Goal: Task Accomplishment & Management: Complete application form

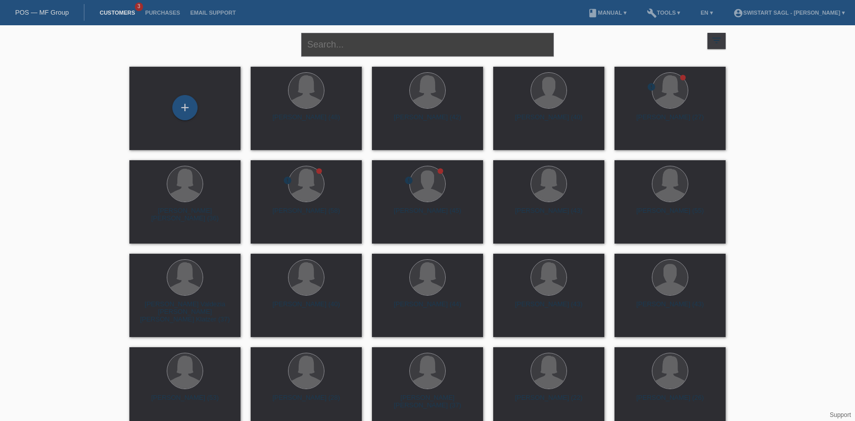
click at [343, 47] on input "text" at bounding box center [427, 45] width 253 height 24
type input "maria"
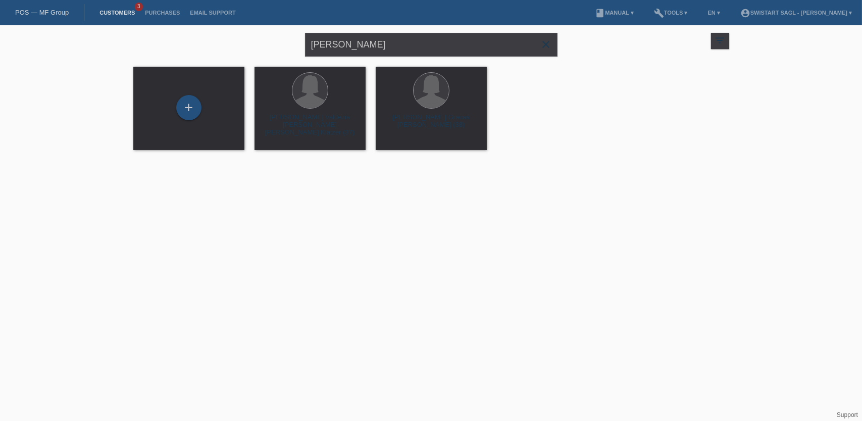
click at [548, 51] on span "close" at bounding box center [546, 45] width 20 height 15
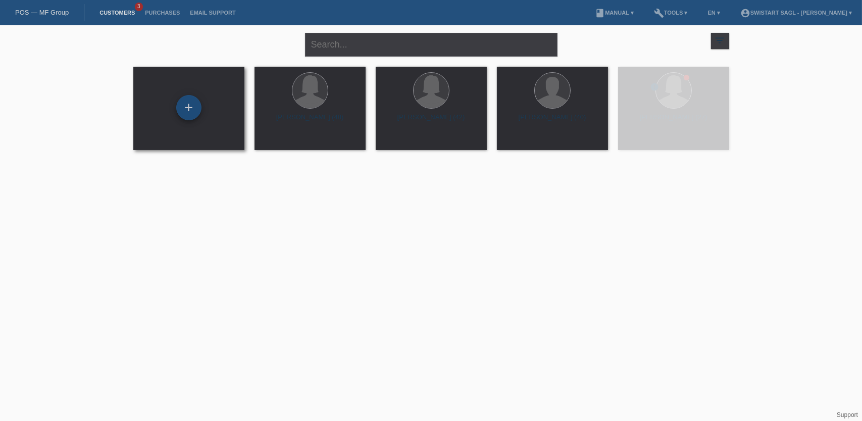
click at [186, 105] on div "+" at bounding box center [188, 107] width 25 height 25
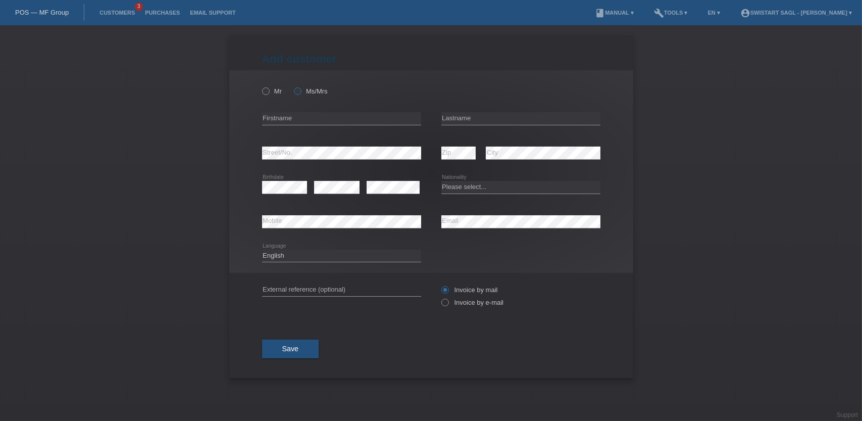
click at [292, 86] on icon at bounding box center [292, 86] width 0 height 0
click at [301, 91] on input "Ms/Mrs" at bounding box center [297, 90] width 7 height 7
radio input "true"
click at [350, 122] on input "text" at bounding box center [341, 118] width 159 height 13
type input "[PERSON_NAME]"
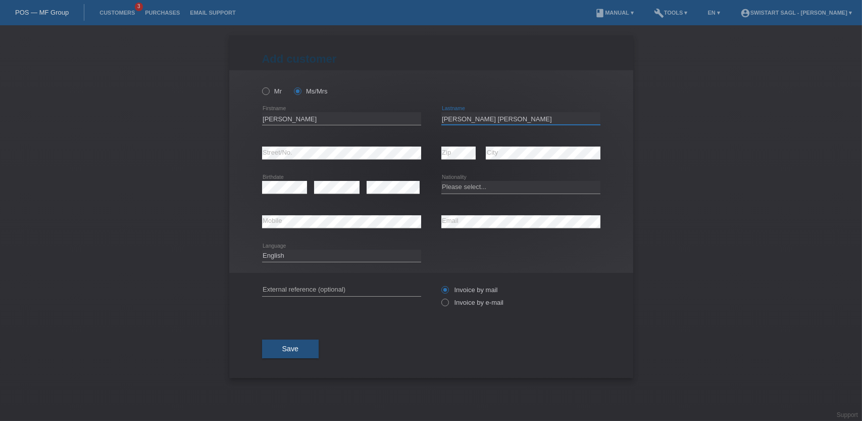
type input "[PERSON_NAME] [PERSON_NAME]"
click at [478, 184] on select "Please select... Switzerland Austria Germany Liechtenstein ------------ Afghani…" at bounding box center [521, 187] width 159 height 12
select select "CH"
click at [442, 181] on select "Please select... Switzerland Austria Germany Liechtenstein ------------ Afghani…" at bounding box center [521, 187] width 159 height 12
drag, startPoint x: 481, startPoint y: 121, endPoint x: 436, endPoint y: 119, distance: 45.0
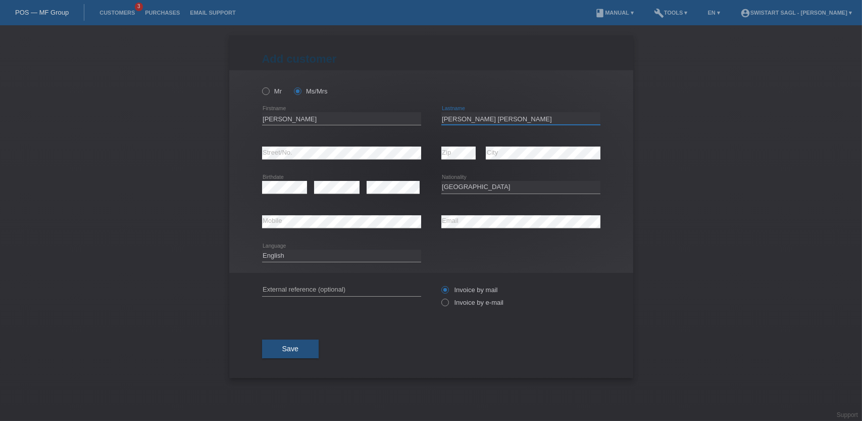
click at [436, 119] on div "Maria error Firstname Vieira Dias error Lastname" at bounding box center [431, 119] width 338 height 34
click at [328, 291] on input "text" at bounding box center [341, 289] width 159 height 13
paste input "[PERSON_NAME] [PERSON_NAME]"
type input "[PERSON_NAME]"
click at [466, 301] on label "Invoice by e-mail" at bounding box center [473, 303] width 63 height 8
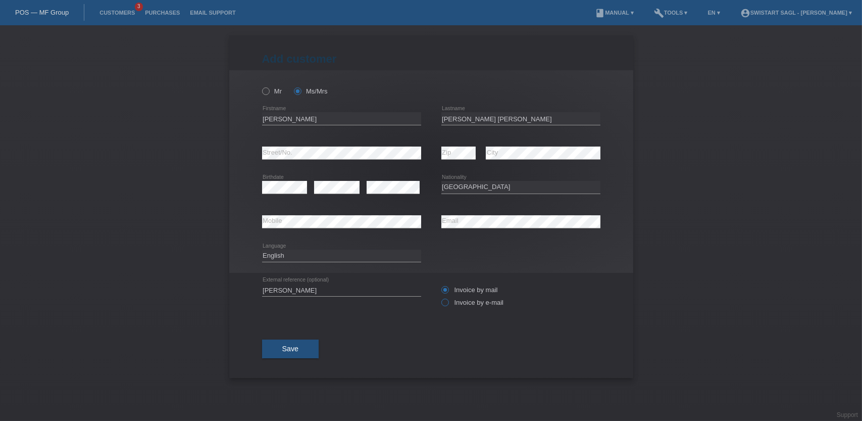
click at [448, 301] on input "Invoice by e-mail" at bounding box center [445, 305] width 7 height 13
radio input "true"
click at [469, 286] on label "Invoice by mail" at bounding box center [470, 290] width 57 height 8
click at [448, 286] on input "Invoice by mail" at bounding box center [445, 292] width 7 height 13
radio input "true"
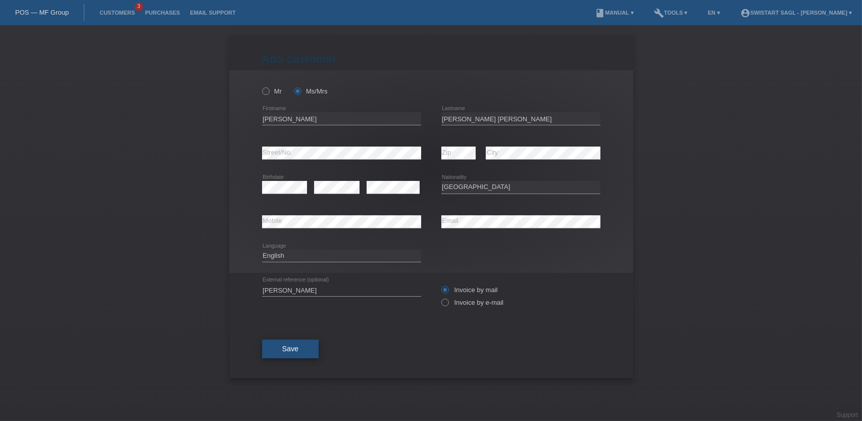
click at [298, 354] on button "Save" at bounding box center [290, 348] width 57 height 19
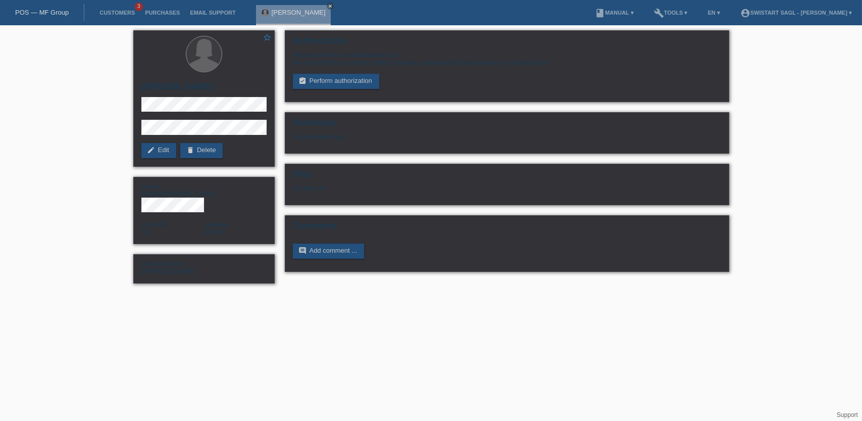
click at [626, 294] on html "POS — MF Group Customers 3 Purchases Email Support [PERSON_NAME] close" at bounding box center [431, 147] width 862 height 294
click at [370, 80] on link "assignment_turned_in Perform authorization" at bounding box center [336, 81] width 86 height 15
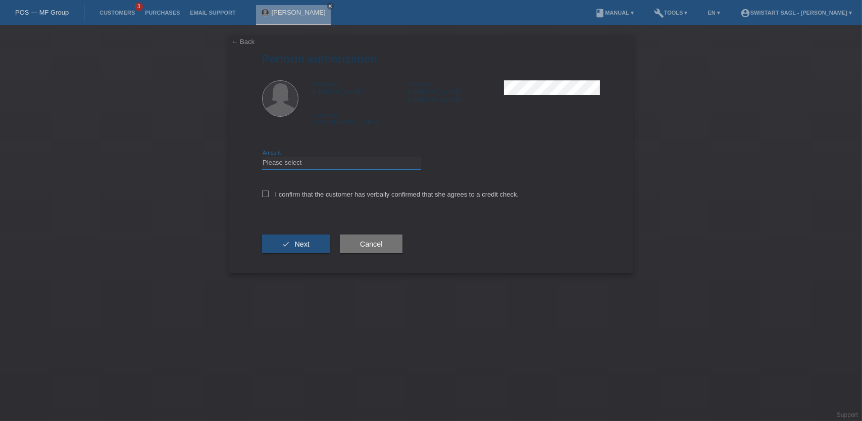
click at [332, 157] on select "Please select CHF 1.00 - CHF 499.00 CHF 500.00 - CHF 1'999.00 CHF 2'000.00 - CH…" at bounding box center [341, 163] width 159 height 12
select select "2"
click at [262, 157] on select "Please select CHF 1.00 - CHF 499.00 CHF 500.00 - CHF 1'999.00 CHF 2'000.00 - CH…" at bounding box center [341, 163] width 159 height 12
click at [294, 180] on div "I confirm that the customer has verbally confirmed that she agrees to a credit …" at bounding box center [431, 197] width 338 height 34
click at [295, 190] on label "I confirm that the customer has verbally confirmed that she agrees to a credit …" at bounding box center [390, 194] width 257 height 8
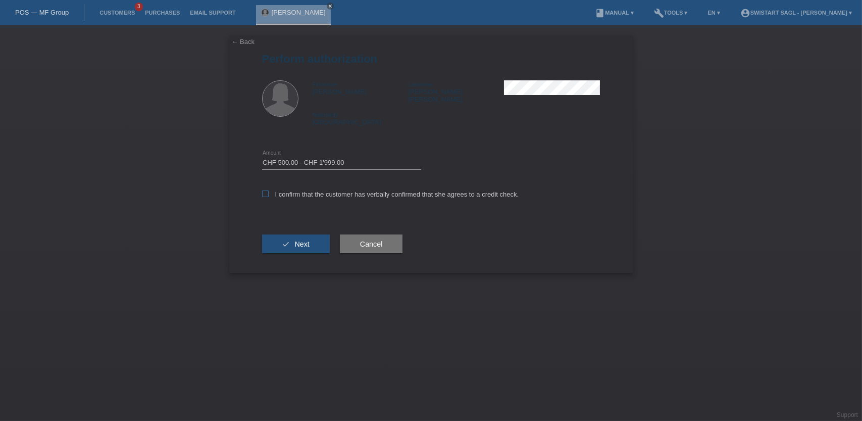
click at [269, 190] on input "I confirm that the customer has verbally confirmed that she agrees to a credit …" at bounding box center [265, 193] width 7 height 7
checkbox input "true"
click at [300, 240] on span "Next" at bounding box center [302, 244] width 15 height 8
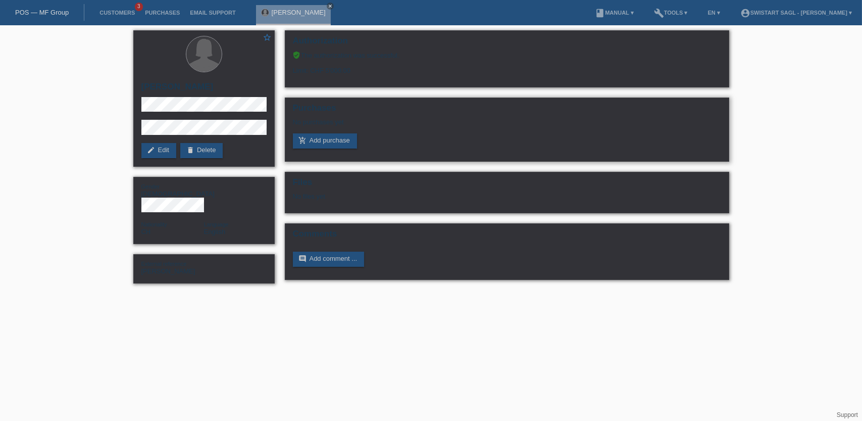
click at [540, 121] on div "No purchases yet" at bounding box center [507, 125] width 428 height 15
click at [316, 139] on link "add_shopping_cart Add purchase" at bounding box center [325, 140] width 64 height 15
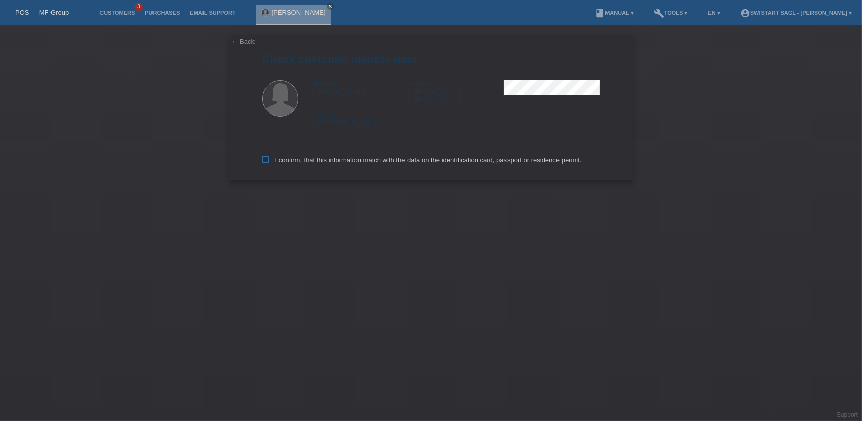
click at [279, 156] on label "I confirm, that this information match with the data on the identification card…" at bounding box center [422, 160] width 320 height 8
click at [269, 156] on input "I confirm, that this information match with the data on the identification card…" at bounding box center [265, 159] width 7 height 7
checkbox input "true"
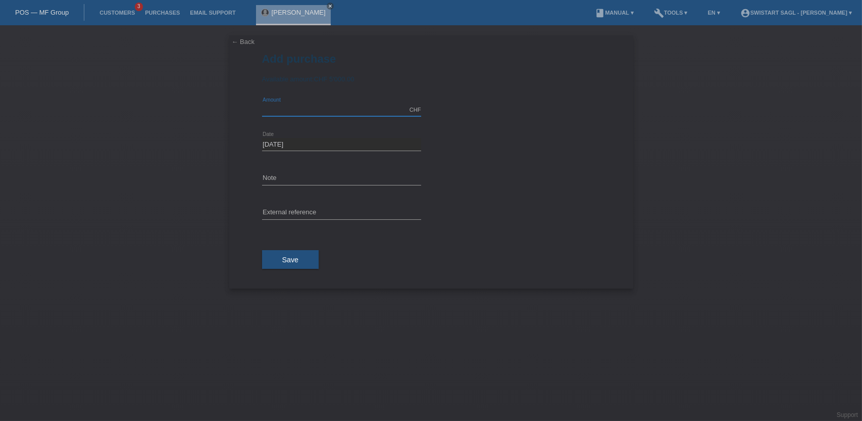
click at [289, 111] on input "text" at bounding box center [341, 110] width 159 height 13
type input "1450.00"
click at [287, 175] on input "text" at bounding box center [341, 178] width 159 height 13
click at [345, 174] on input "text" at bounding box center [341, 178] width 159 height 13
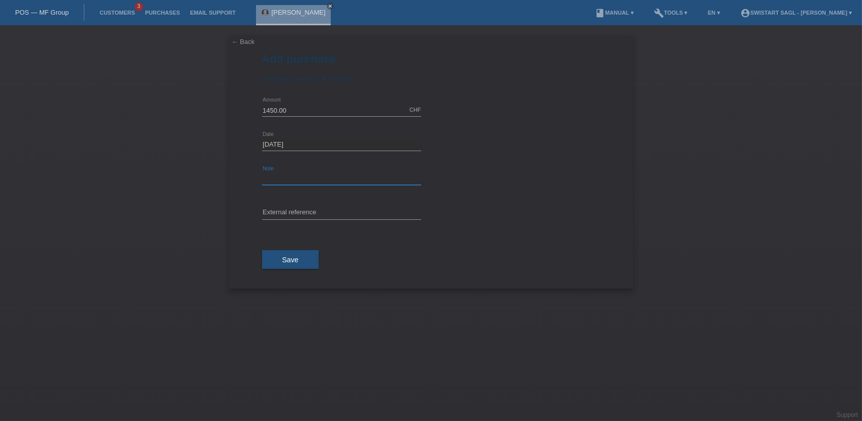
type input "o"
drag, startPoint x: 335, startPoint y: 175, endPoint x: 201, endPoint y: 184, distance: 134.1
click at [201, 184] on div "← Back Add purchase Available amount: CHF 5'000.00 1450.00 error" at bounding box center [431, 223] width 862 height 396
type input "Order 2948"
click at [322, 211] on input "text" at bounding box center [341, 213] width 159 height 13
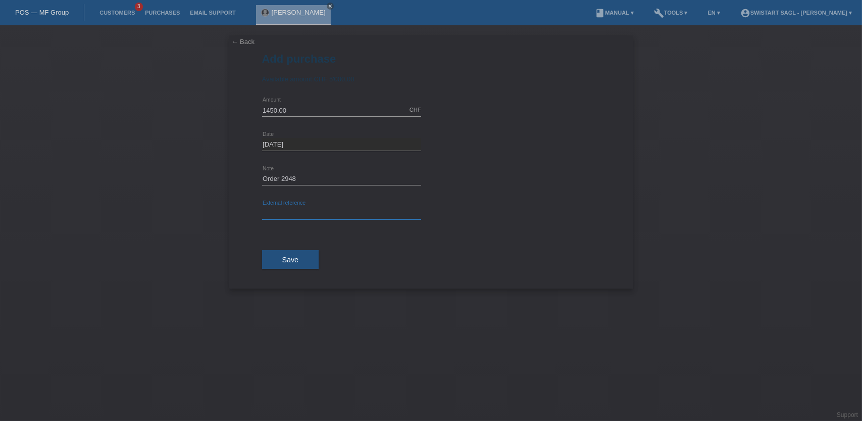
paste input "Order 2948"
type input "Order 2948"
click at [289, 262] on span "Save" at bounding box center [290, 260] width 17 height 8
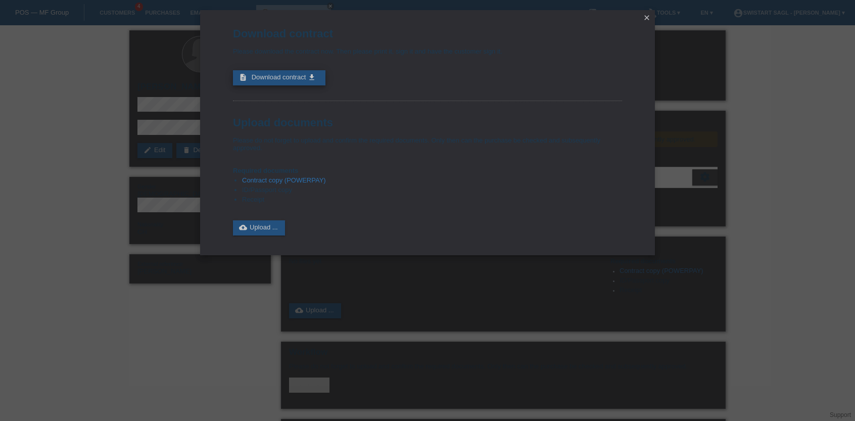
click at [288, 78] on span "Download contract" at bounding box center [279, 77] width 55 height 8
click at [269, 223] on link "cloud_upload Upload ..." at bounding box center [259, 227] width 52 height 15
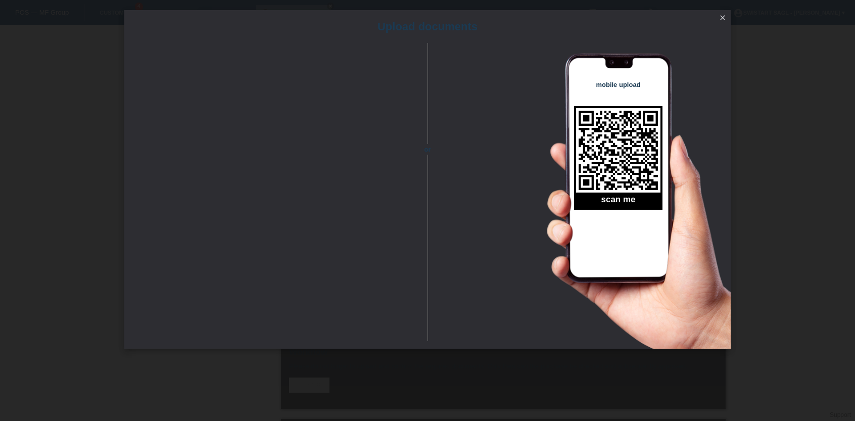
click at [724, 19] on icon "close" at bounding box center [722, 18] width 8 height 8
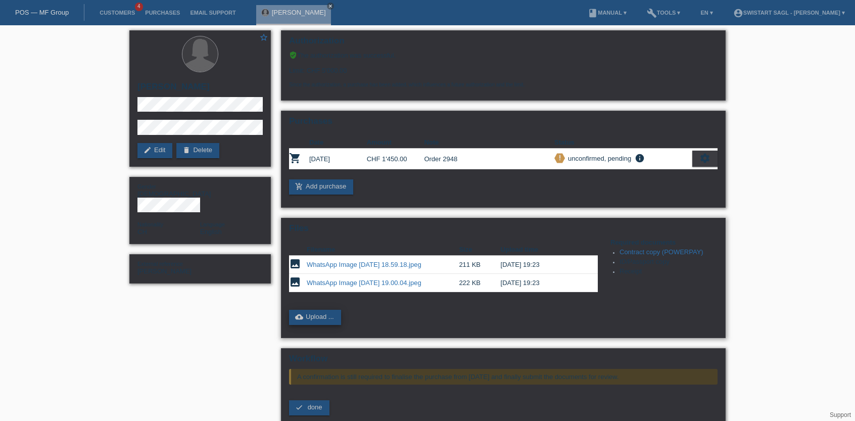
click at [325, 317] on link "cloud_upload Upload ..." at bounding box center [315, 317] width 52 height 15
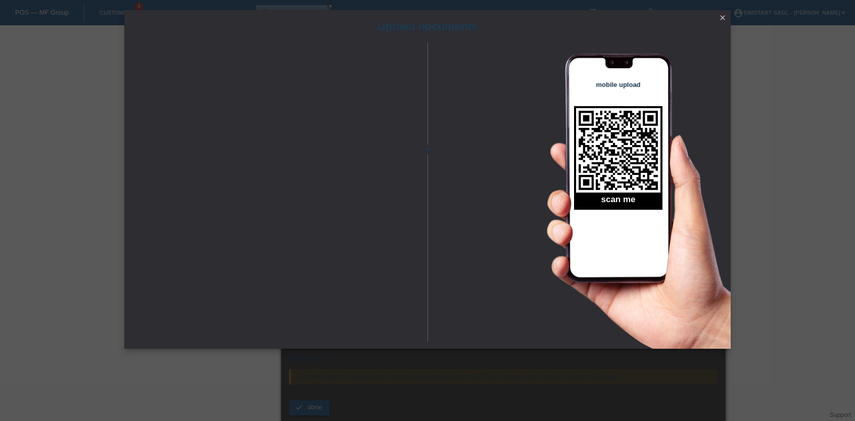
click at [133, 369] on div "Upload documents or mobile upload scan me close" at bounding box center [427, 210] width 855 height 421
click at [721, 21] on icon "close" at bounding box center [722, 18] width 8 height 8
